Goal: Navigation & Orientation: Find specific page/section

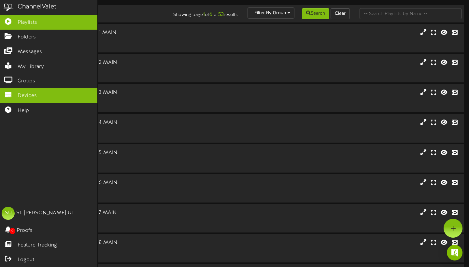
click at [30, 90] on link "Devices" at bounding box center [48, 95] width 97 height 15
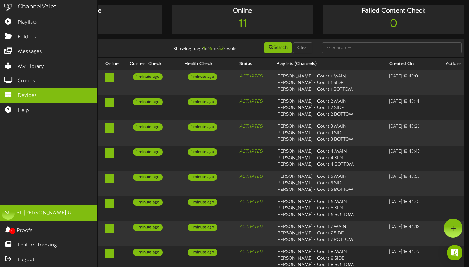
click at [11, 214] on div "SU" at bounding box center [8, 213] width 13 height 13
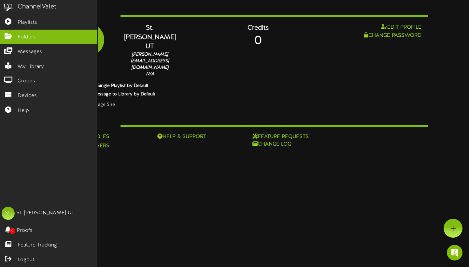
click at [26, 39] on span "Folders" at bounding box center [27, 37] width 18 height 7
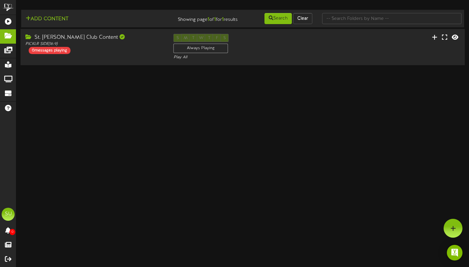
click at [109, 54] on div "St. George Club Content PICKLR SIDE ( 16:9 ) 0 messages playing" at bounding box center [95, 44] width 148 height 20
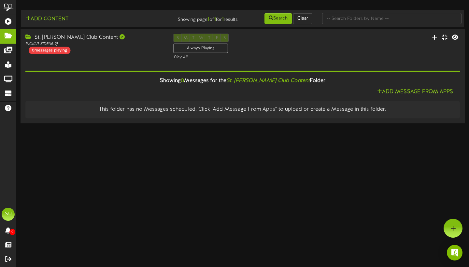
click at [70, 39] on div "St. George Club Content" at bounding box center [94, 37] width 138 height 7
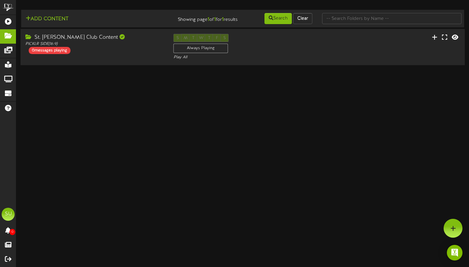
click at [70, 39] on div "St. George Club Content" at bounding box center [94, 37] width 138 height 7
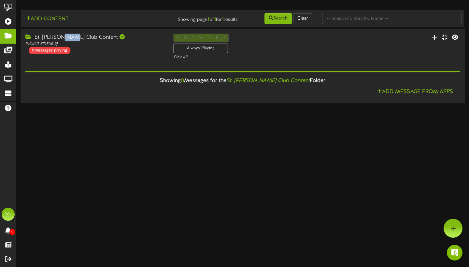
click at [70, 39] on div "St. George Club Content" at bounding box center [94, 37] width 138 height 7
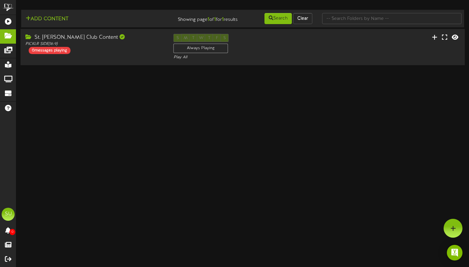
click at [39, 41] on div "St. George Club Content" at bounding box center [94, 37] width 138 height 7
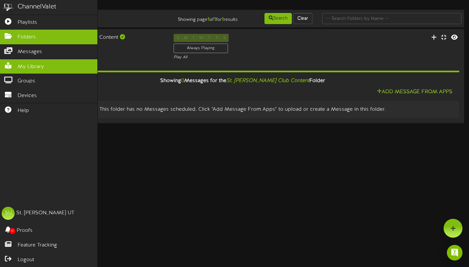
click at [20, 64] on span "My Library" at bounding box center [31, 66] width 26 height 7
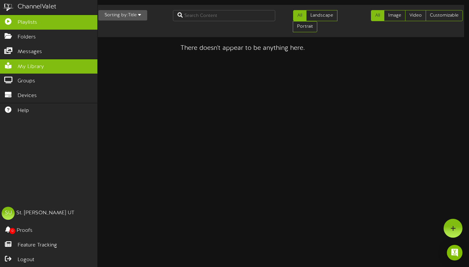
click at [10, 23] on icon at bounding box center [8, 20] width 16 height 5
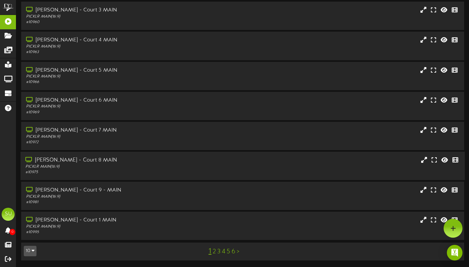
scroll to position [83, 0]
click at [237, 252] on link ">" at bounding box center [238, 251] width 3 height 7
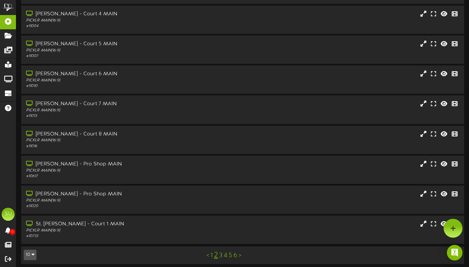
scroll to position [83, 0]
click at [240, 252] on link ">" at bounding box center [240, 255] width 3 height 7
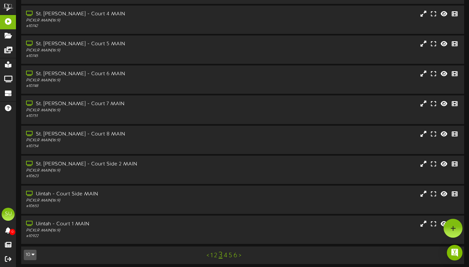
scroll to position [83, 0]
click at [208, 252] on link "<" at bounding box center [207, 255] width 3 height 7
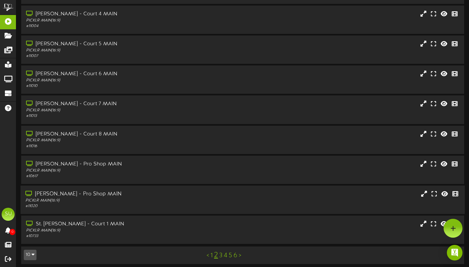
scroll to position [83, 0]
click at [444, 191] on icon at bounding box center [445, 193] width 8 height 7
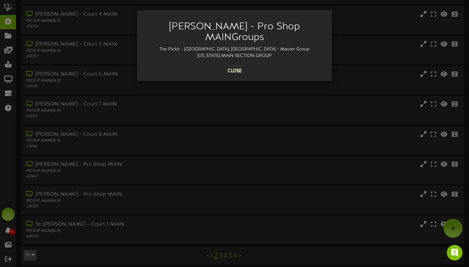
click at [232, 66] on button "Close" at bounding box center [235, 71] width 22 height 10
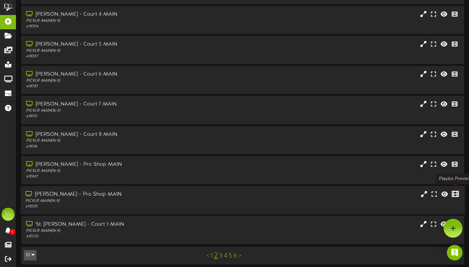
click at [455, 190] on icon at bounding box center [455, 193] width 7 height 7
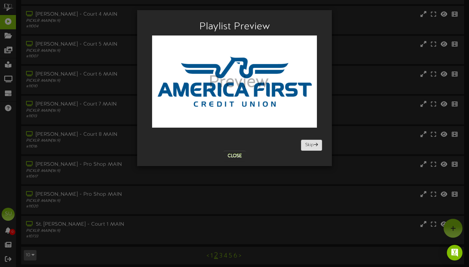
click at [305, 147] on button "Skip" at bounding box center [311, 145] width 21 height 11
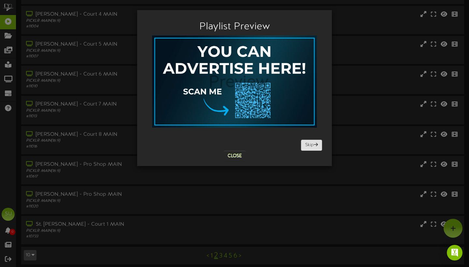
click at [305, 147] on button "Skip" at bounding box center [311, 145] width 21 height 11
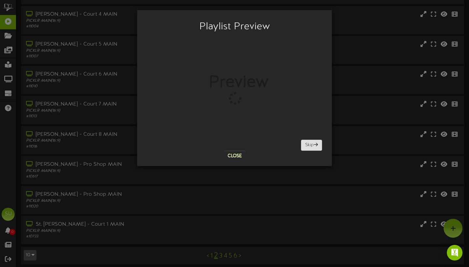
click at [305, 147] on button "Skip" at bounding box center [311, 145] width 21 height 11
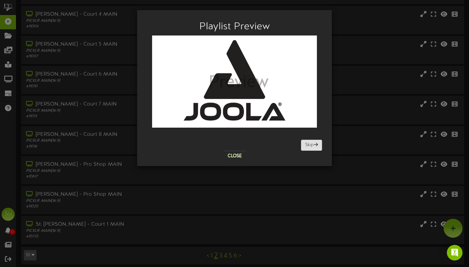
click at [305, 147] on button "Skip" at bounding box center [311, 145] width 21 height 11
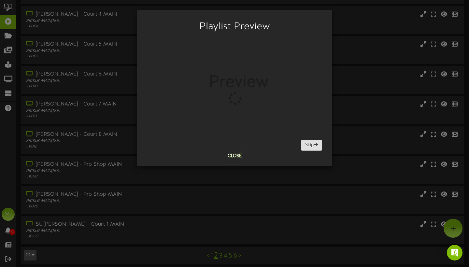
click at [305, 147] on button "Skip" at bounding box center [311, 145] width 21 height 11
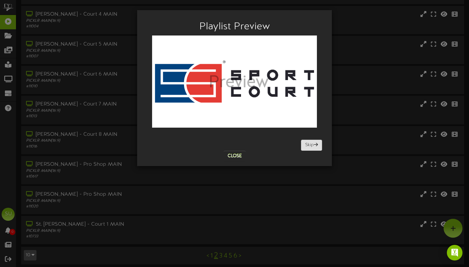
click at [305, 147] on button "Skip" at bounding box center [311, 145] width 21 height 11
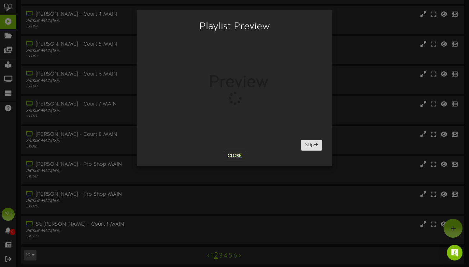
click at [305, 147] on button "Skip" at bounding box center [311, 145] width 21 height 11
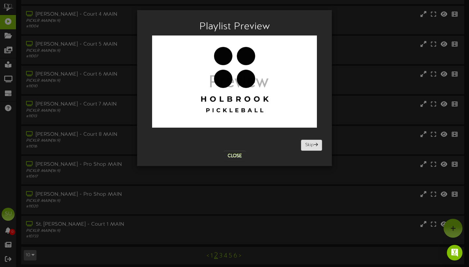
click at [305, 147] on button "Skip" at bounding box center [311, 145] width 21 height 11
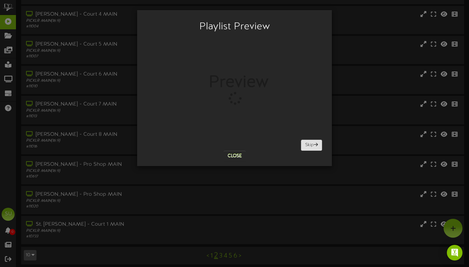
click at [305, 147] on button "Skip" at bounding box center [311, 145] width 21 height 11
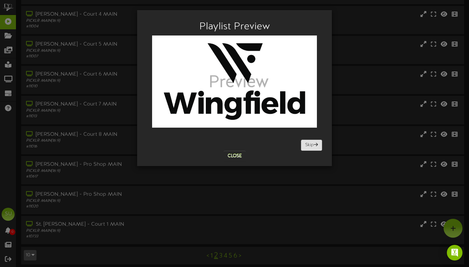
click at [305, 144] on button "Skip" at bounding box center [311, 145] width 21 height 11
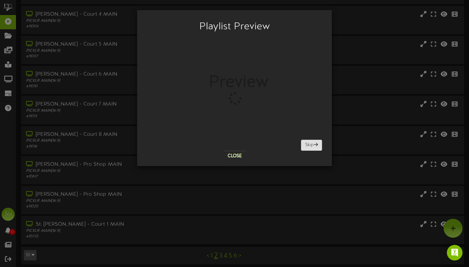
click at [305, 144] on button "Skip" at bounding box center [311, 145] width 21 height 11
click at [309, 143] on button "Skip" at bounding box center [311, 145] width 21 height 11
click at [310, 144] on button "Skip" at bounding box center [311, 145] width 21 height 11
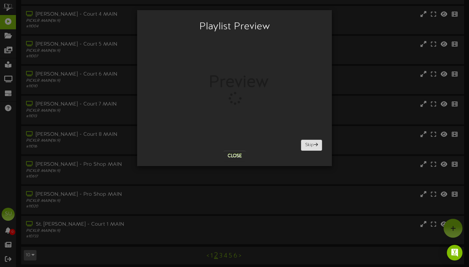
click at [310, 144] on button "Skip" at bounding box center [311, 145] width 21 height 11
click at [309, 145] on button "Skip" at bounding box center [311, 145] width 21 height 11
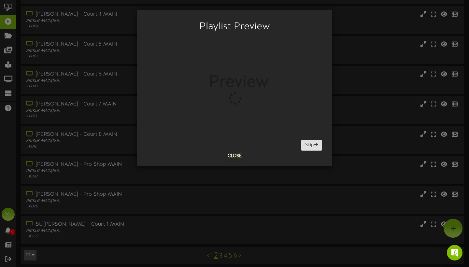
click at [309, 145] on button "Skip" at bounding box center [311, 145] width 21 height 11
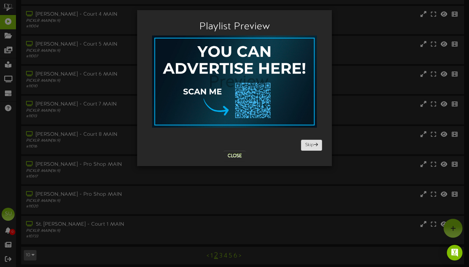
click at [309, 145] on button "Skip" at bounding box center [311, 145] width 21 height 11
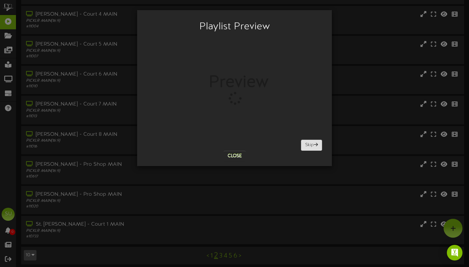
click at [309, 145] on button "Skip" at bounding box center [311, 145] width 21 height 11
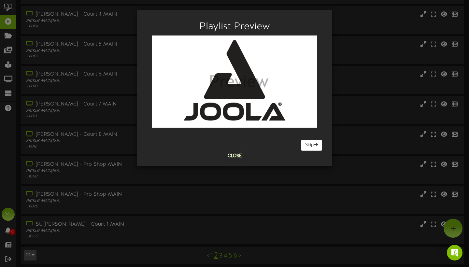
click at [235, 156] on button "Close" at bounding box center [235, 156] width 22 height 10
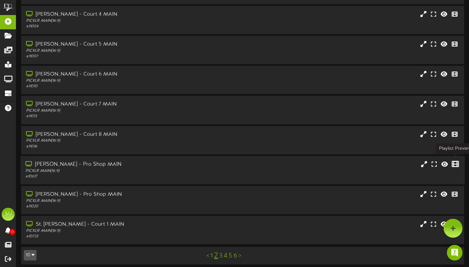
click at [456, 162] on icon at bounding box center [455, 163] width 7 height 7
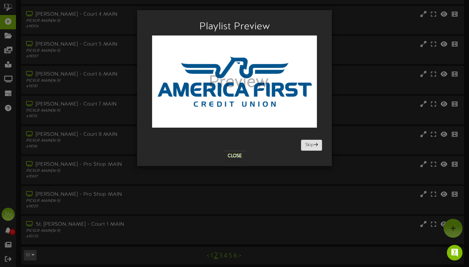
click at [313, 145] on button "Skip" at bounding box center [311, 145] width 21 height 11
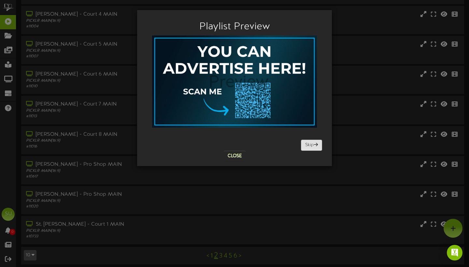
click at [311, 145] on button "Skip" at bounding box center [311, 145] width 21 height 11
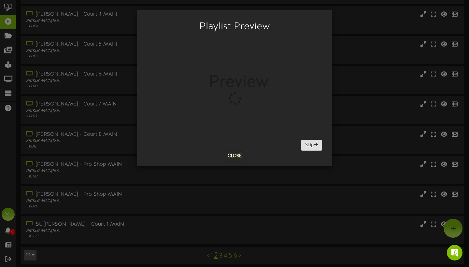
click at [311, 145] on button "Skip" at bounding box center [311, 145] width 21 height 11
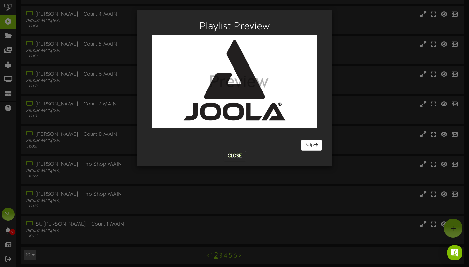
click at [241, 159] on button "Close" at bounding box center [235, 156] width 22 height 10
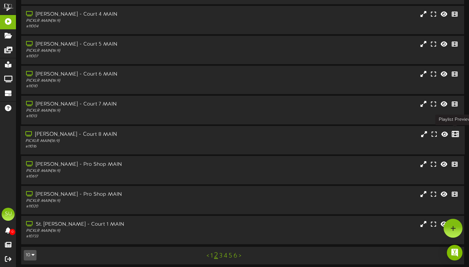
click at [455, 130] on icon at bounding box center [455, 133] width 7 height 7
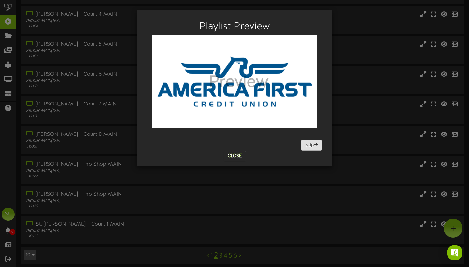
click at [310, 142] on button "Skip" at bounding box center [311, 145] width 21 height 11
click at [309, 148] on button "Skip" at bounding box center [311, 145] width 21 height 11
click at [305, 146] on button "Skip" at bounding box center [311, 145] width 21 height 11
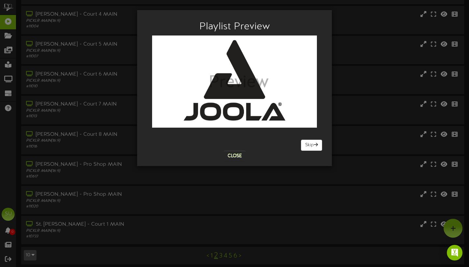
click at [236, 155] on button "Close" at bounding box center [235, 156] width 22 height 10
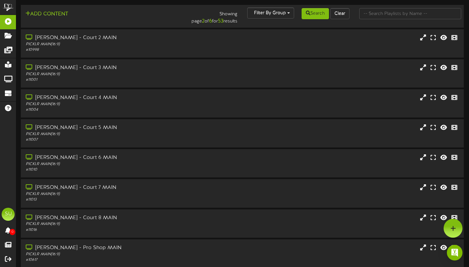
scroll to position [0, 0]
click at [423, 68] on icon at bounding box center [423, 67] width 7 height 7
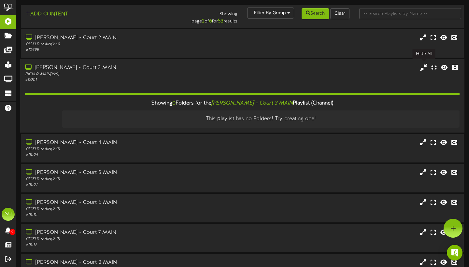
click at [423, 68] on icon at bounding box center [423, 66] width 7 height 7
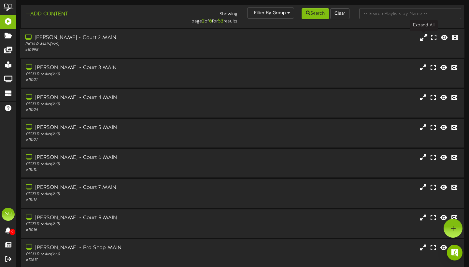
click at [424, 40] on button at bounding box center [423, 38] width 11 height 10
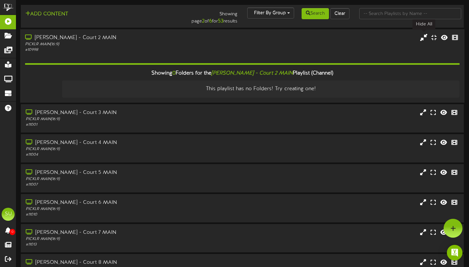
click at [424, 40] on icon at bounding box center [423, 37] width 7 height 7
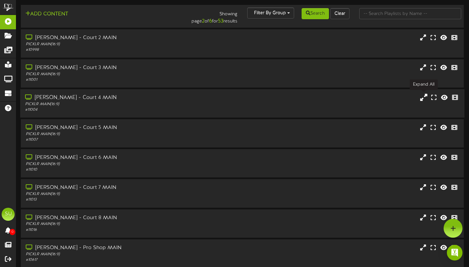
click at [425, 100] on button at bounding box center [423, 98] width 11 height 10
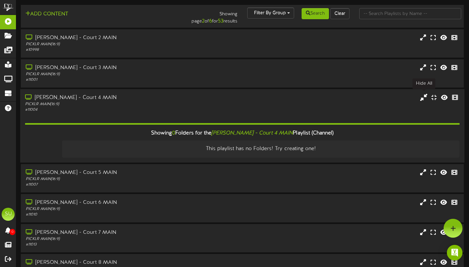
click at [425, 100] on button at bounding box center [423, 98] width 11 height 10
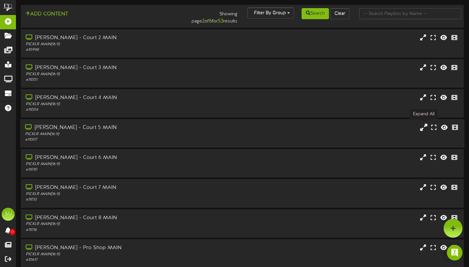
click at [424, 124] on icon at bounding box center [423, 127] width 7 height 7
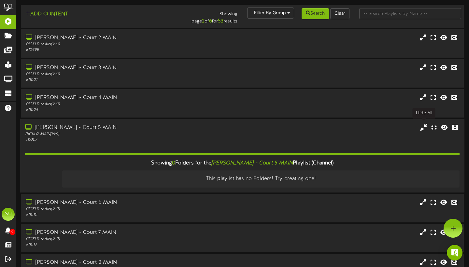
click at [424, 124] on icon at bounding box center [423, 127] width 7 height 7
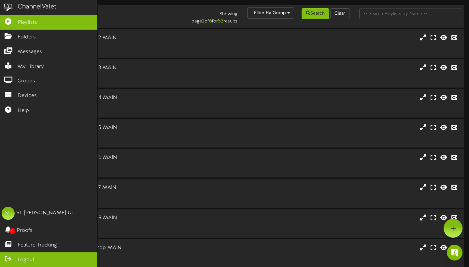
click at [24, 260] on span "Logout" at bounding box center [26, 259] width 17 height 7
